Goal: Transaction & Acquisition: Purchase product/service

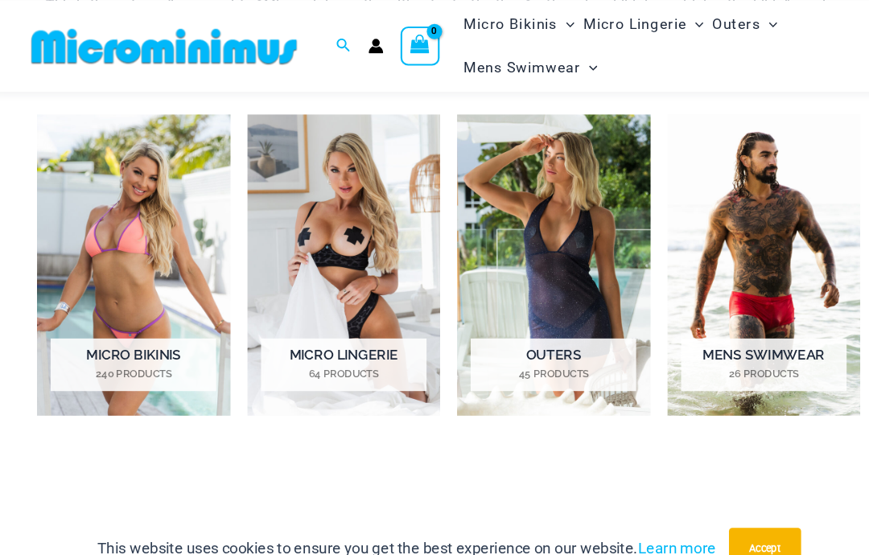
scroll to position [635, 0]
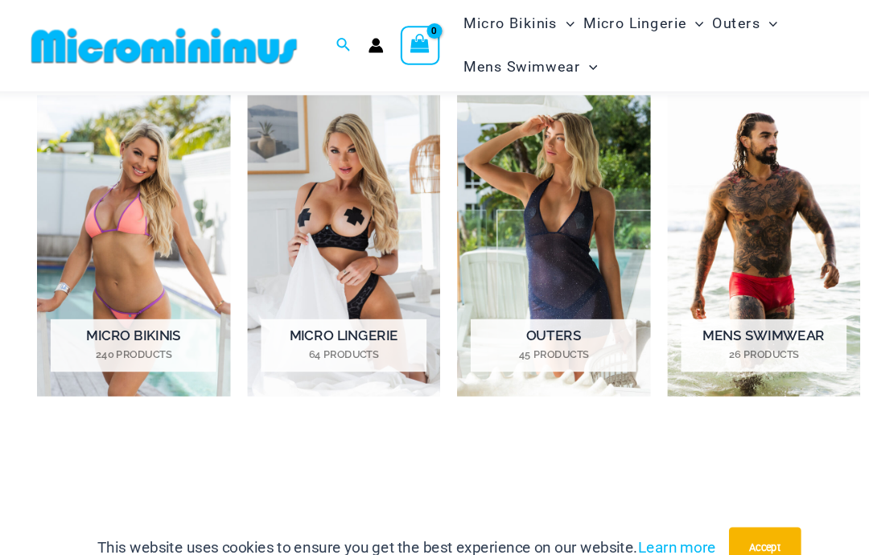
click at [154, 330] on mark "240 Products" at bounding box center [135, 337] width 157 height 14
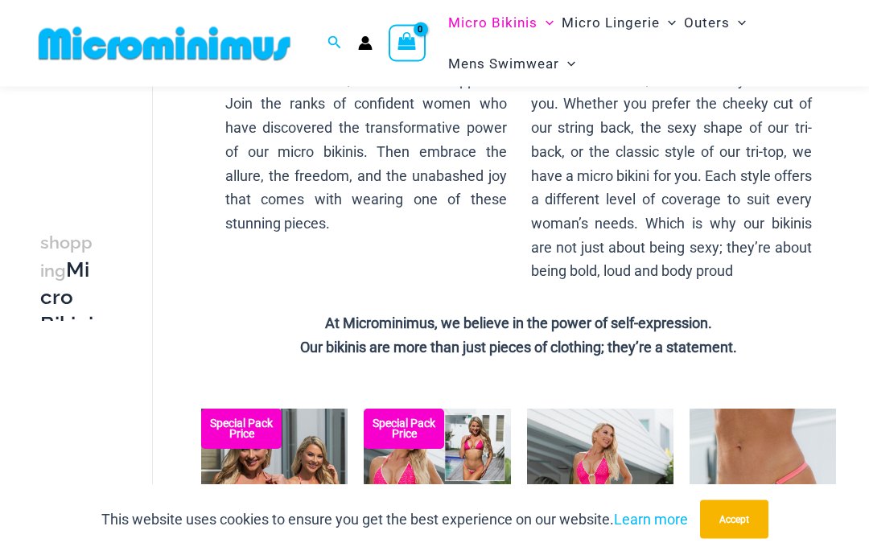
scroll to position [284, 0]
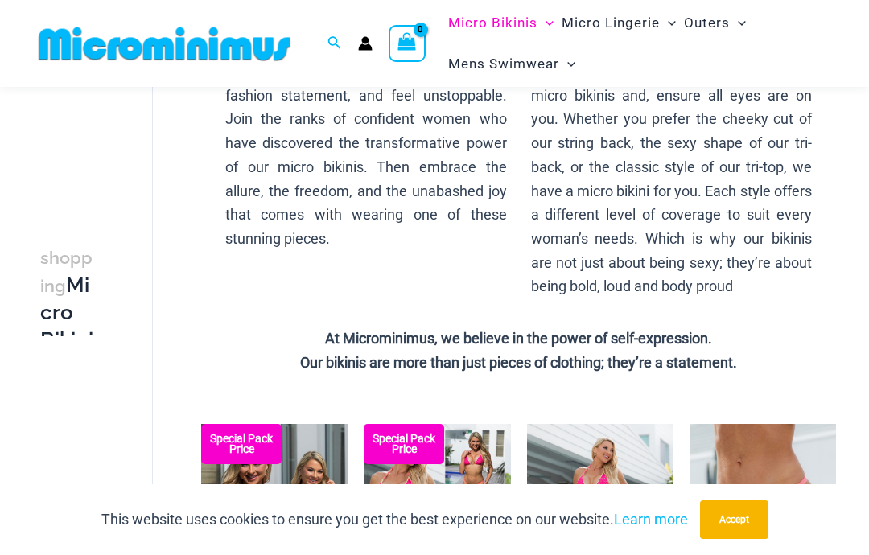
click at [383, 260] on div "The essence of our micro bikinis lies in their ability to blend audacity with e…" at bounding box center [366, 121] width 306 height 315
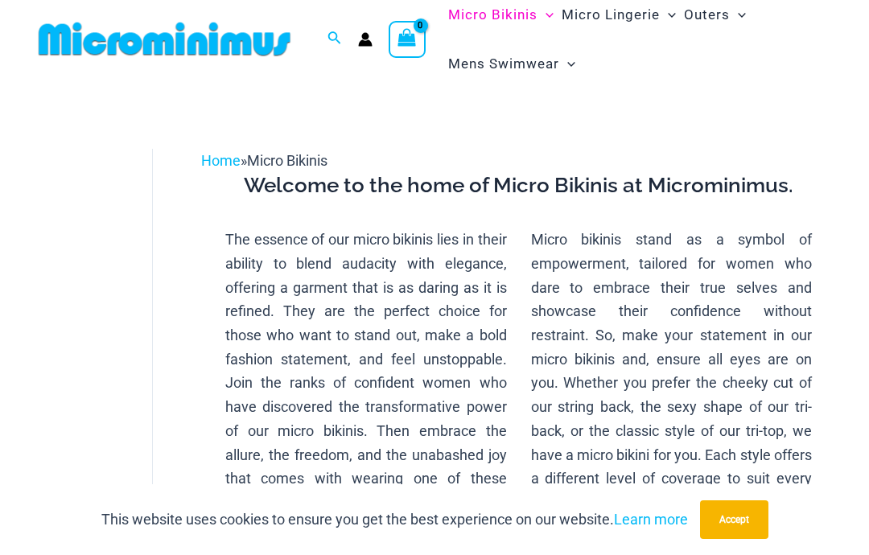
scroll to position [0, 0]
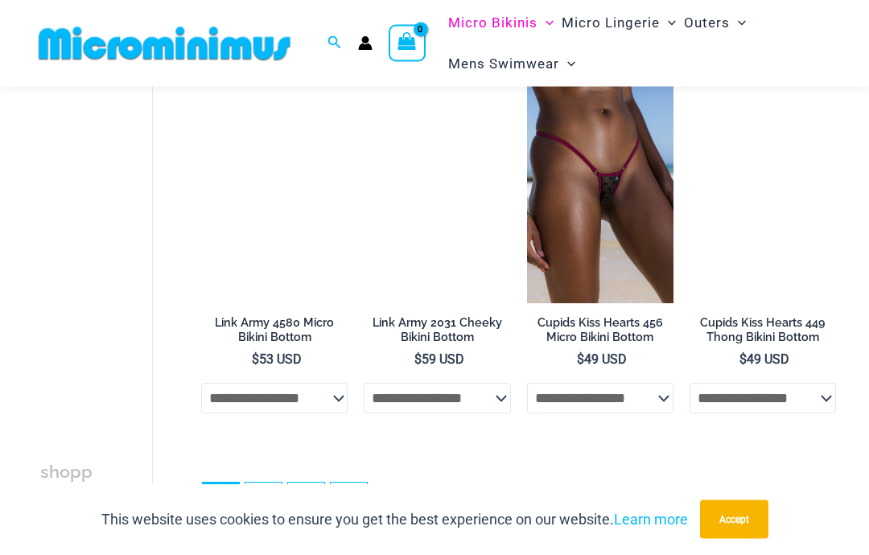
scroll to position [3704, 0]
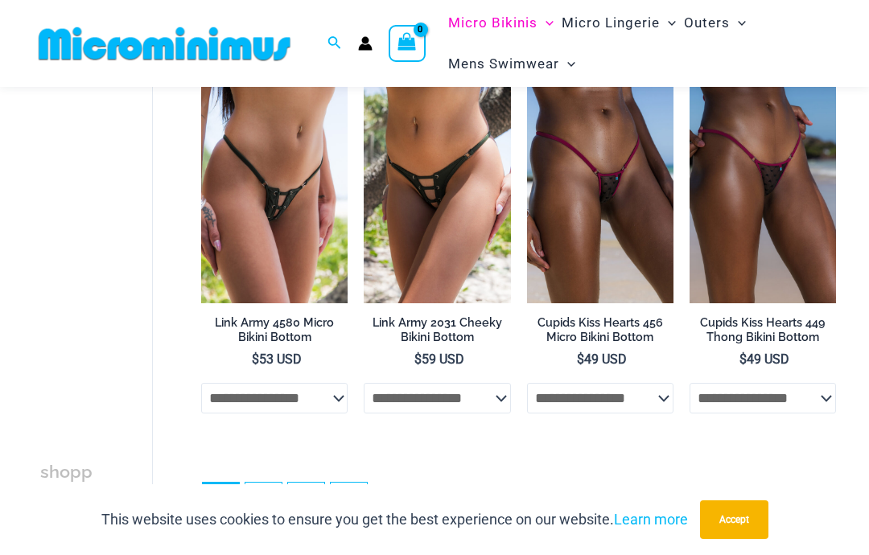
click at [262, 497] on link "2" at bounding box center [263, 501] width 36 height 36
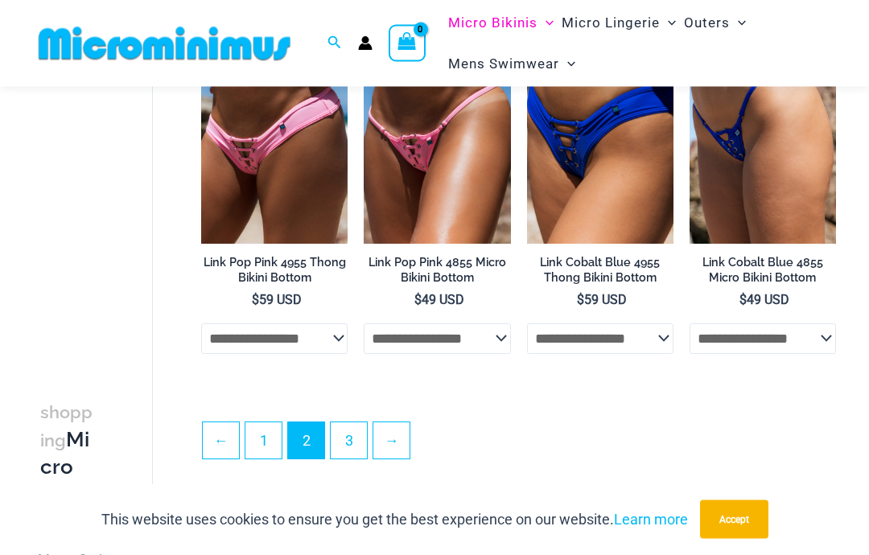
scroll to position [2936, 0]
click at [356, 446] on link "3" at bounding box center [349, 440] width 36 height 36
